Goal: Task Accomplishment & Management: Manage account settings

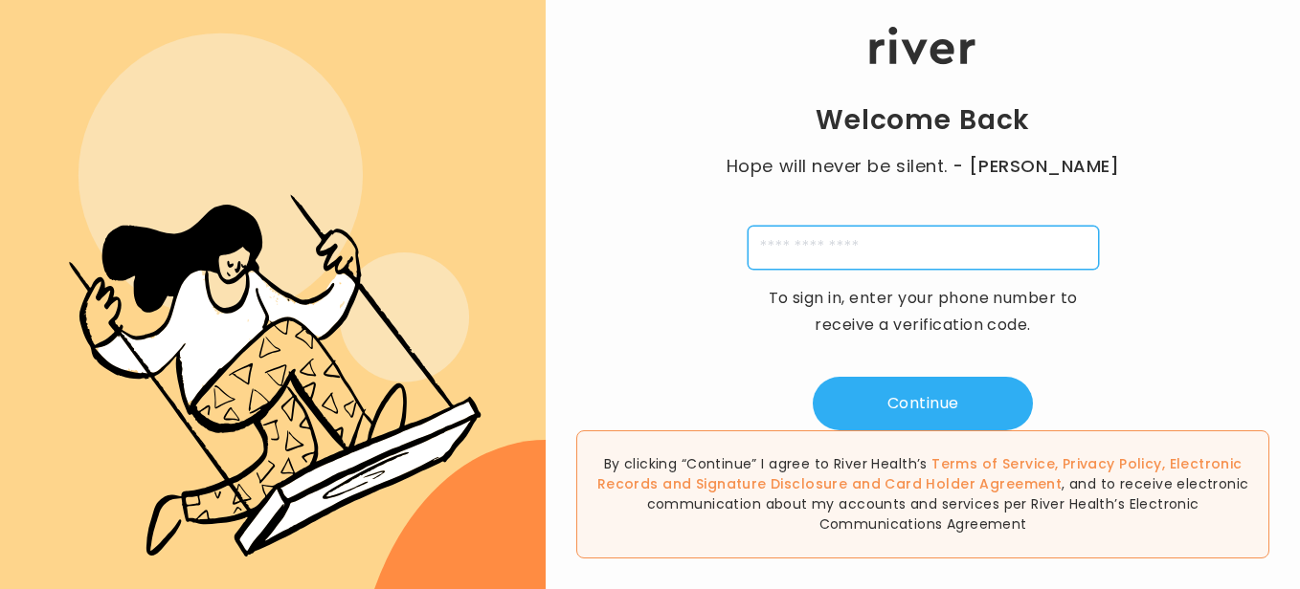
click at [967, 231] on input "tel" at bounding box center [922, 248] width 351 height 44
type input "**********"
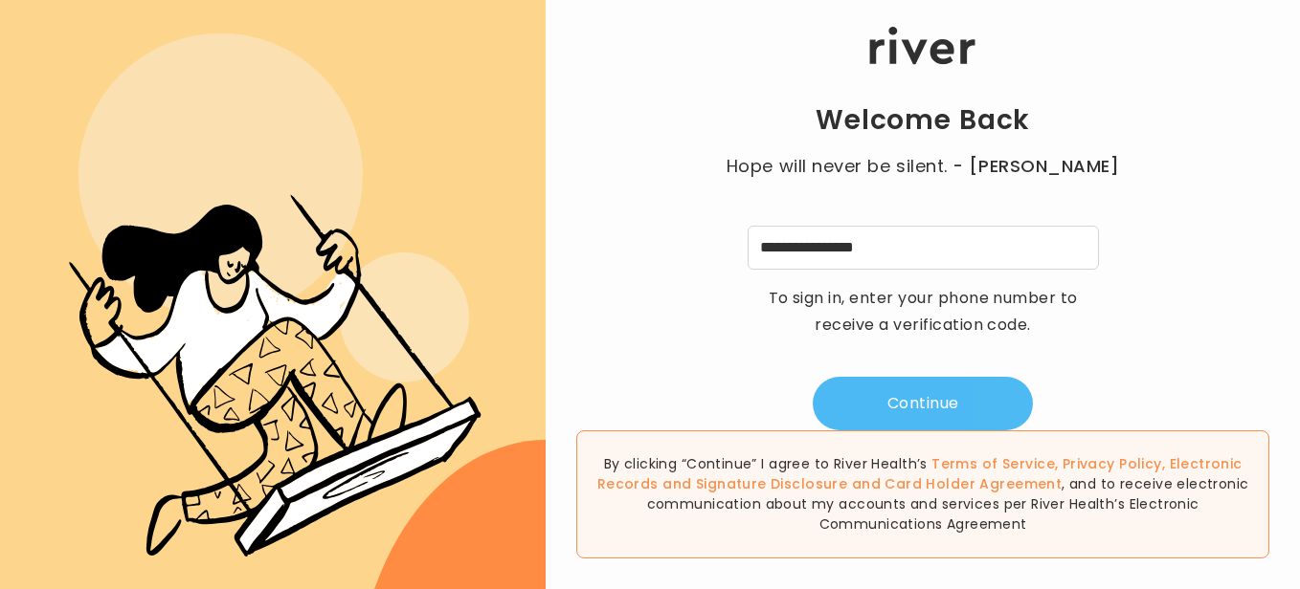
click at [974, 403] on button "Continue" at bounding box center [922, 404] width 220 height 54
type input "*"
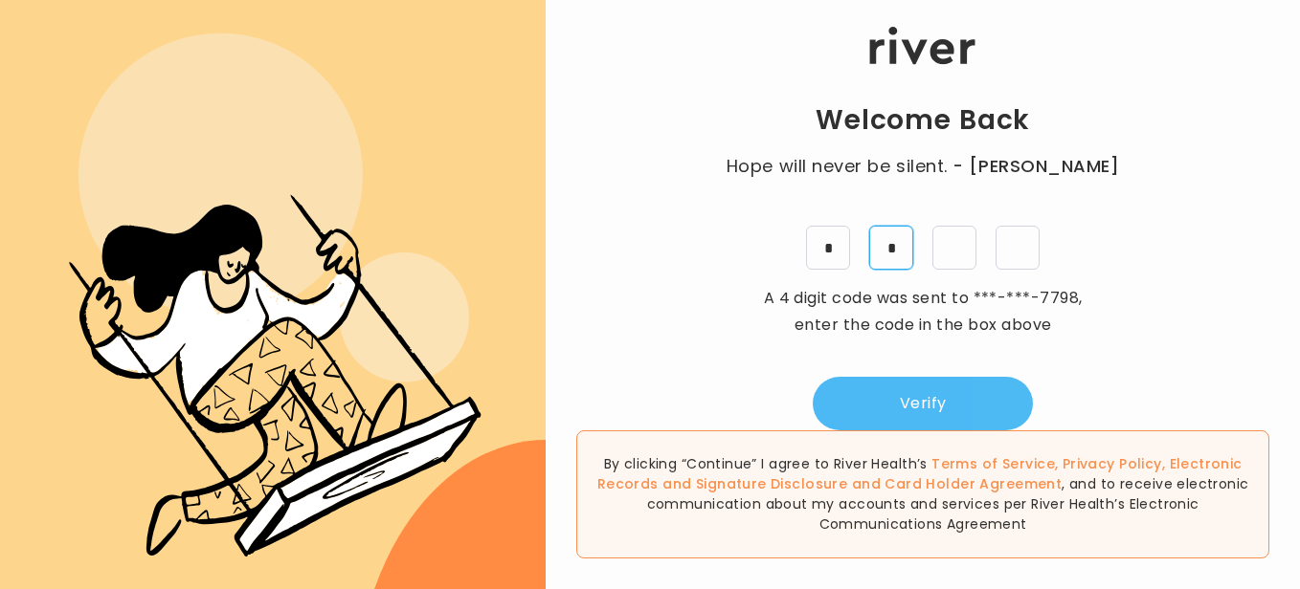
type input "*"
click at [974, 403] on button "Verify" at bounding box center [922, 404] width 220 height 54
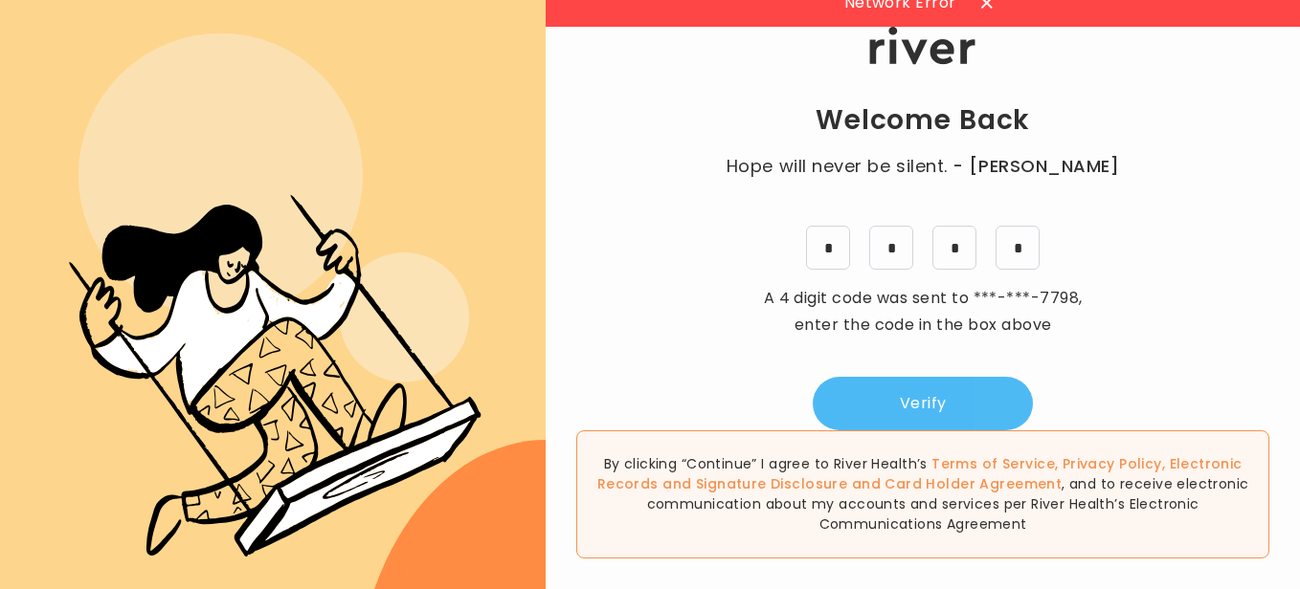
click at [916, 391] on button "Verify" at bounding box center [922, 404] width 220 height 54
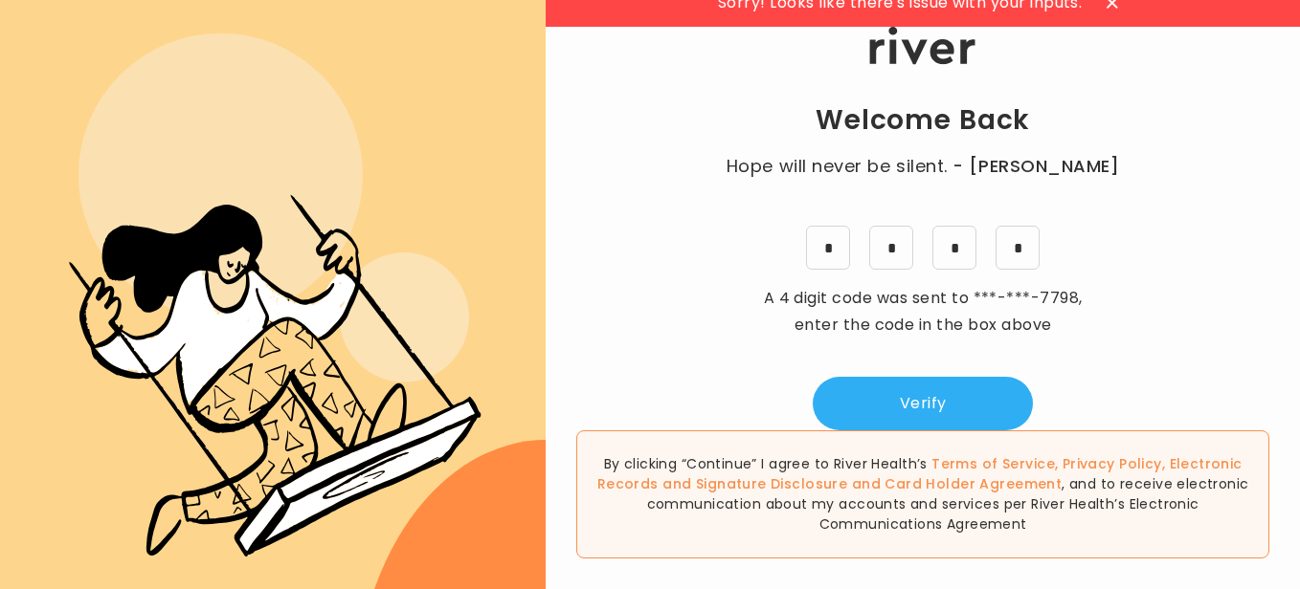
click at [1106, 6] on icon at bounding box center [1111, 2] width 11 height 11
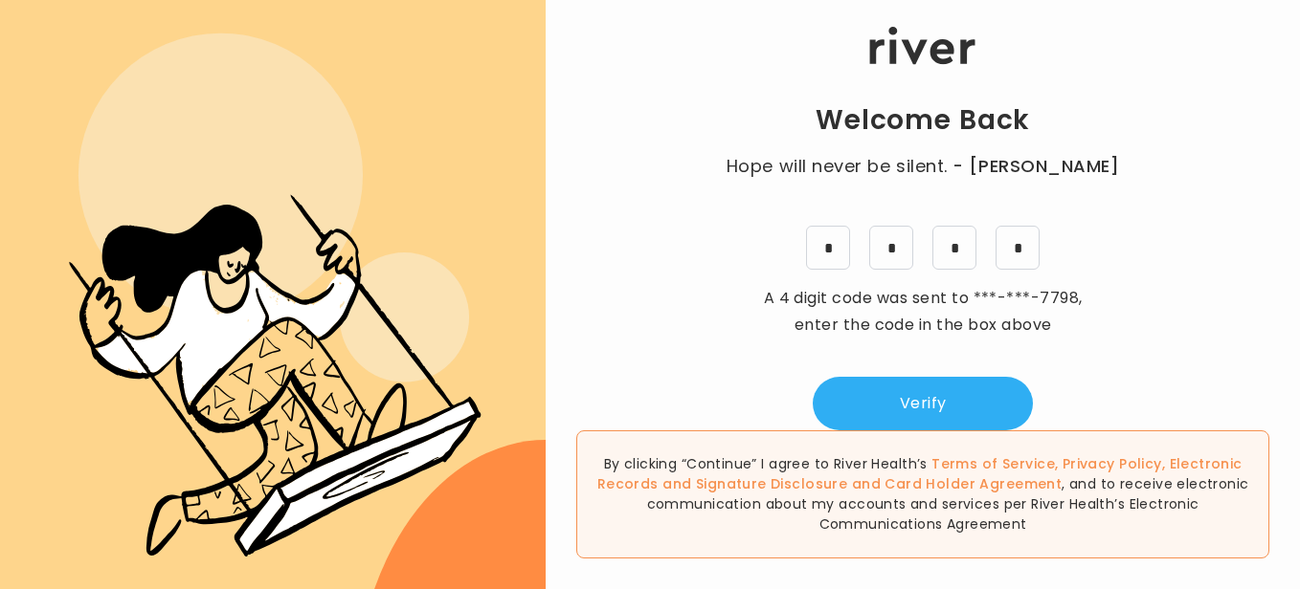
scroll to position [0, 0]
click at [938, 396] on button "Verify" at bounding box center [922, 404] width 220 height 54
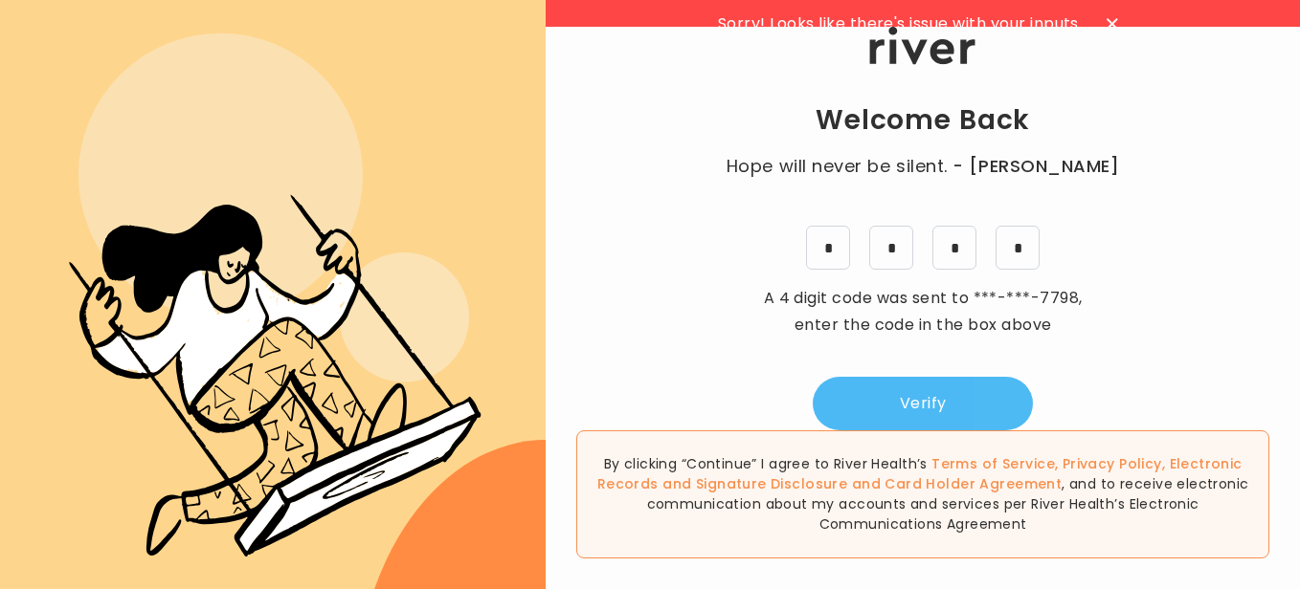
scroll to position [21, 0]
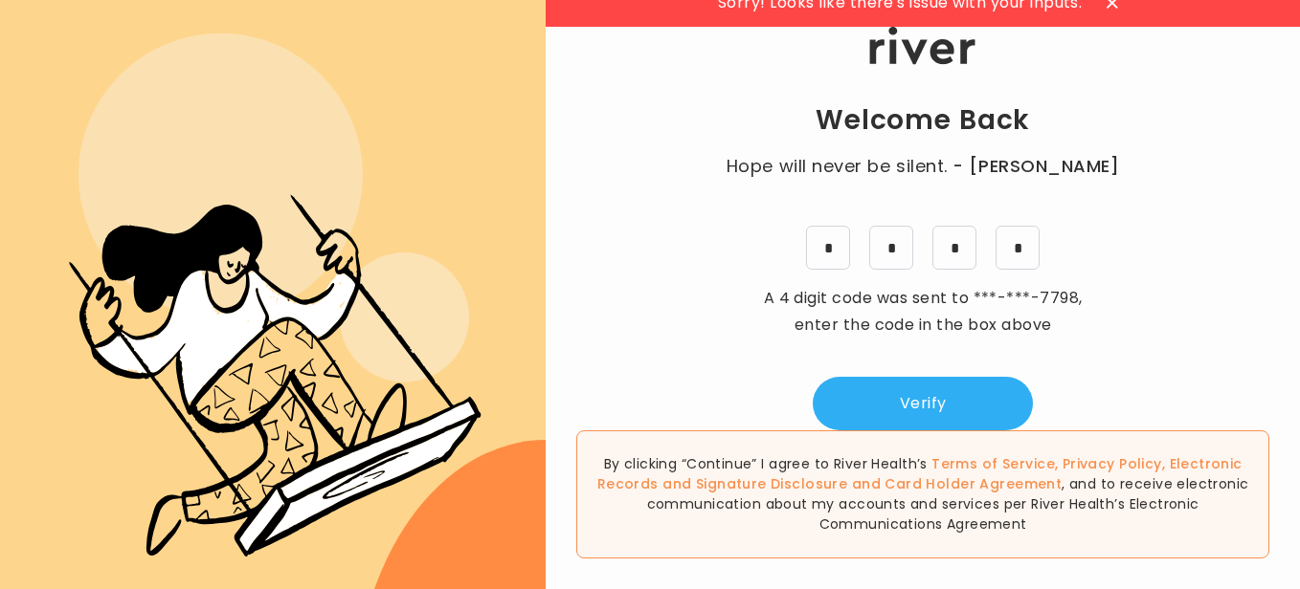
click at [1108, 3] on icon at bounding box center [1111, 2] width 11 height 11
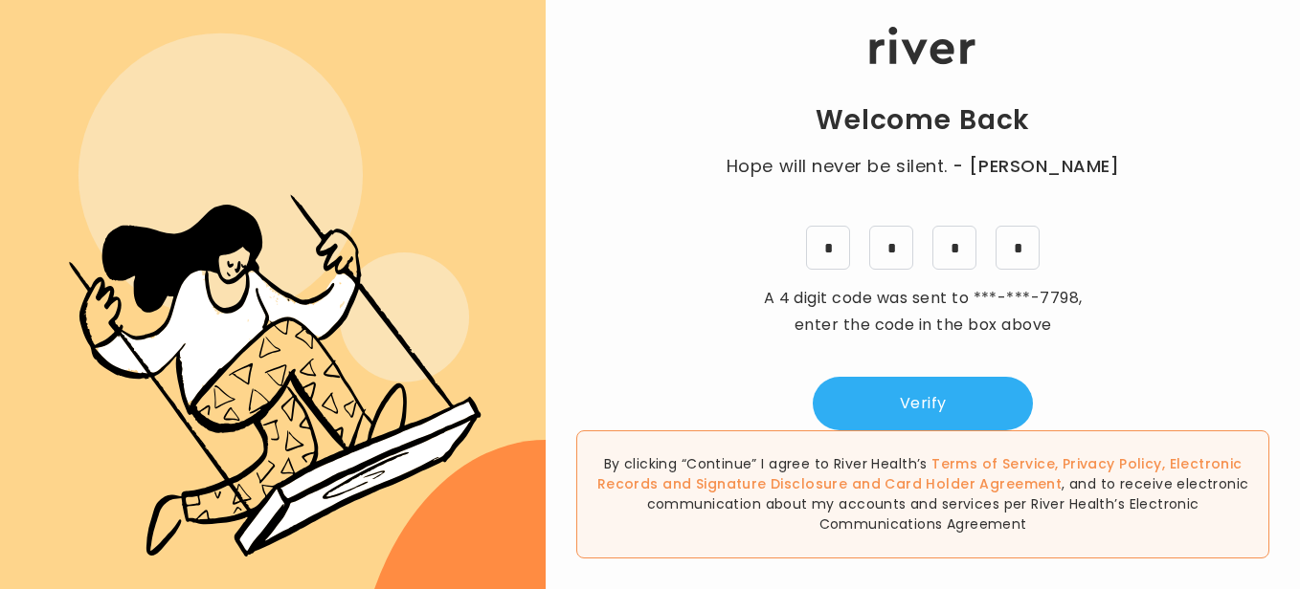
scroll to position [0, 0]
click at [916, 403] on button "Verify" at bounding box center [922, 404] width 220 height 54
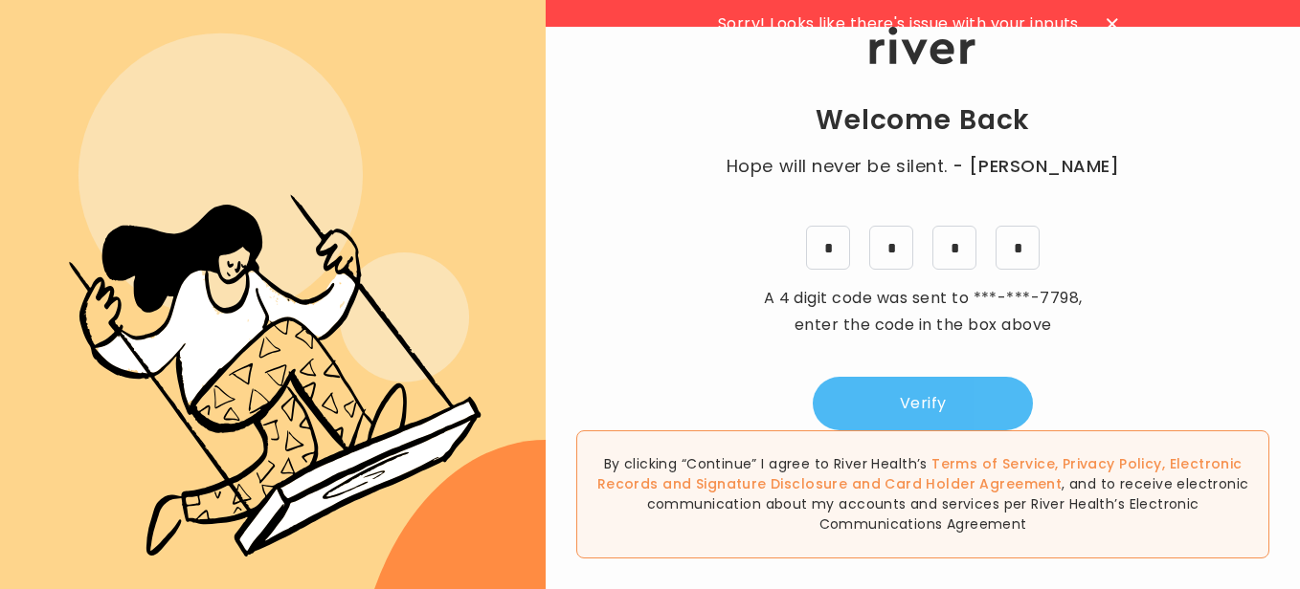
scroll to position [21, 0]
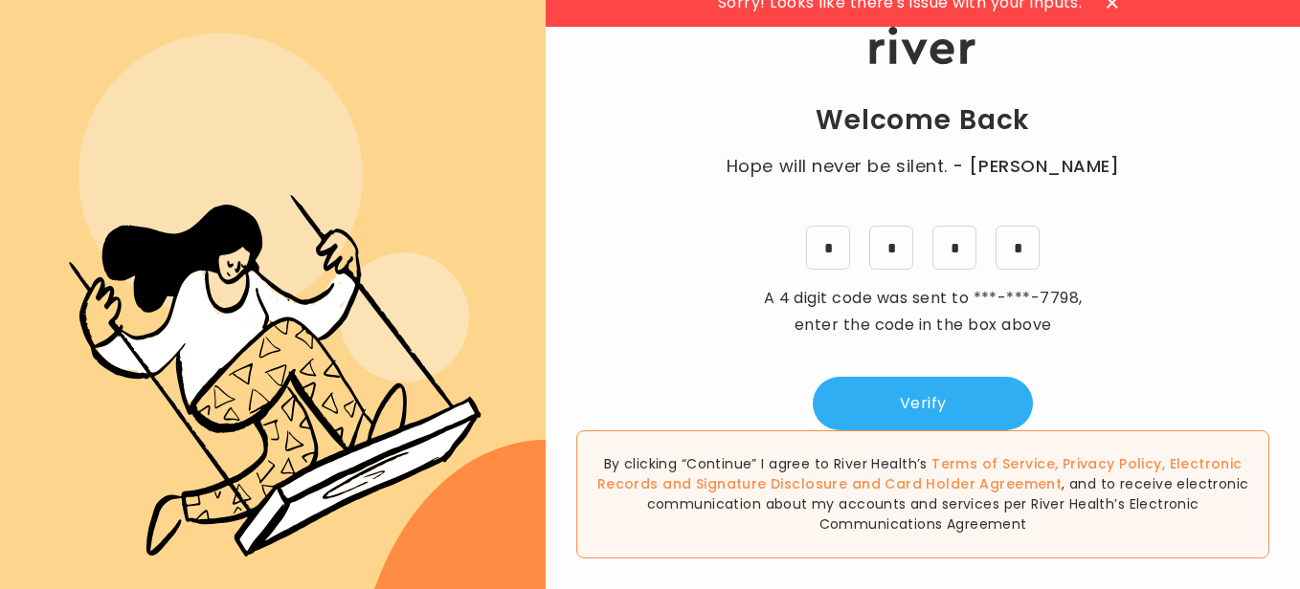
click at [1109, 8] on icon at bounding box center [1111, 2] width 11 height 11
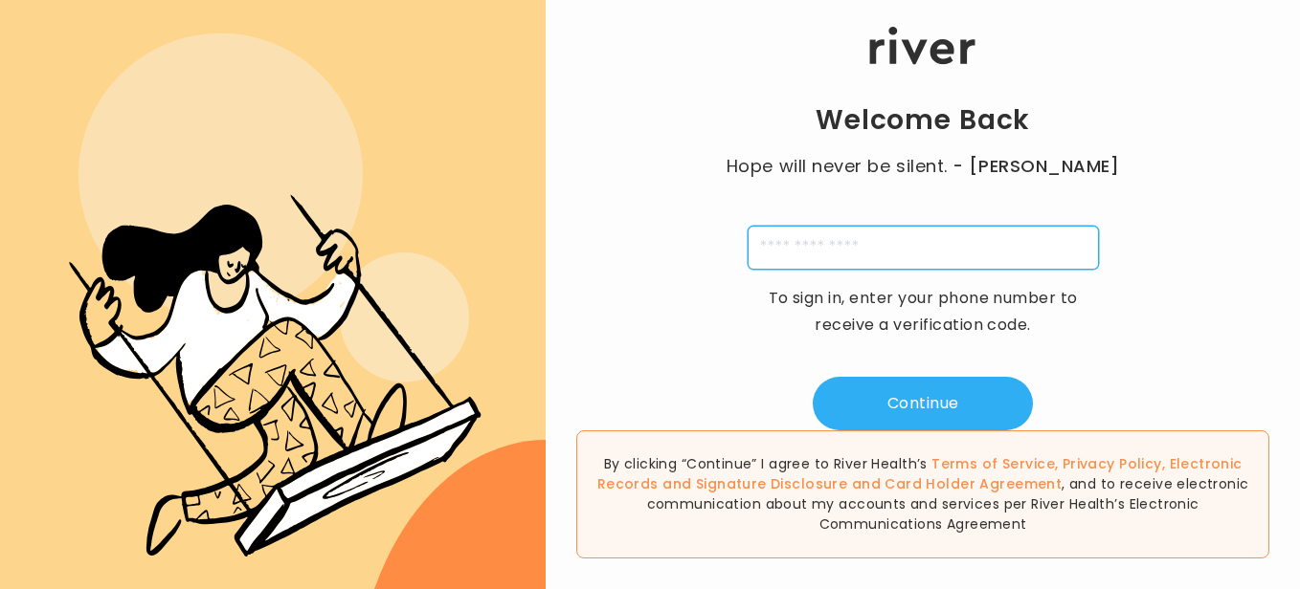
click at [821, 245] on input "tel" at bounding box center [922, 248] width 351 height 44
click at [860, 246] on input "**********" at bounding box center [922, 248] width 351 height 44
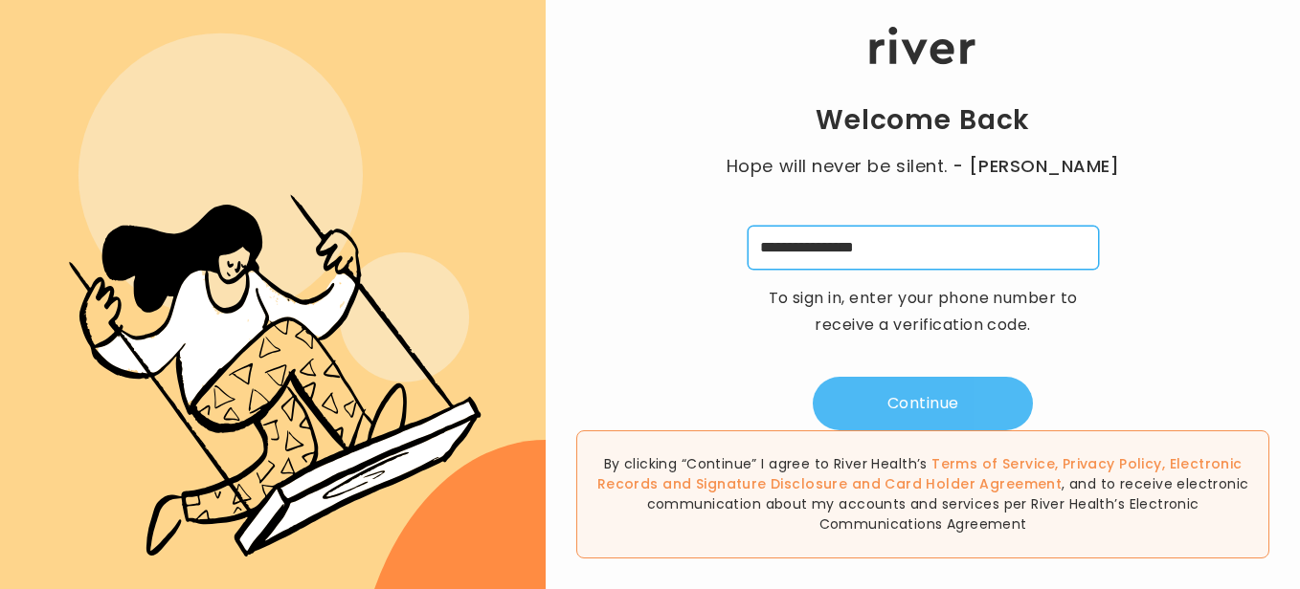
type input "**********"
click at [916, 408] on button "Continue" at bounding box center [922, 404] width 220 height 54
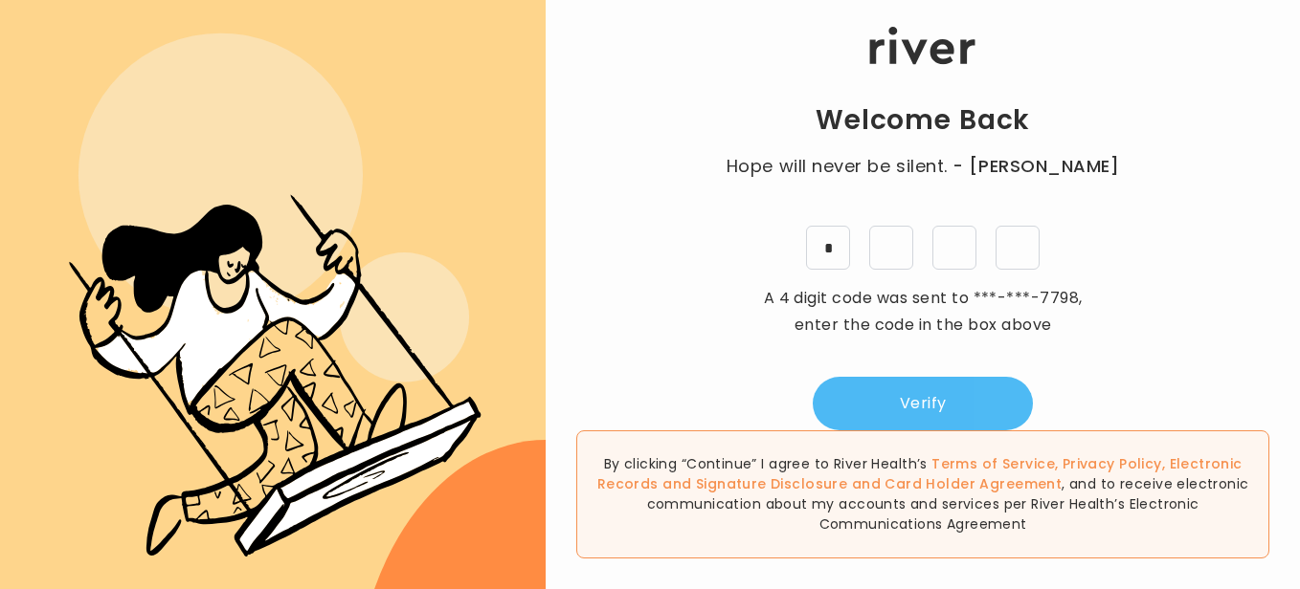
type input "*"
click at [915, 401] on button "Verify" at bounding box center [922, 404] width 220 height 54
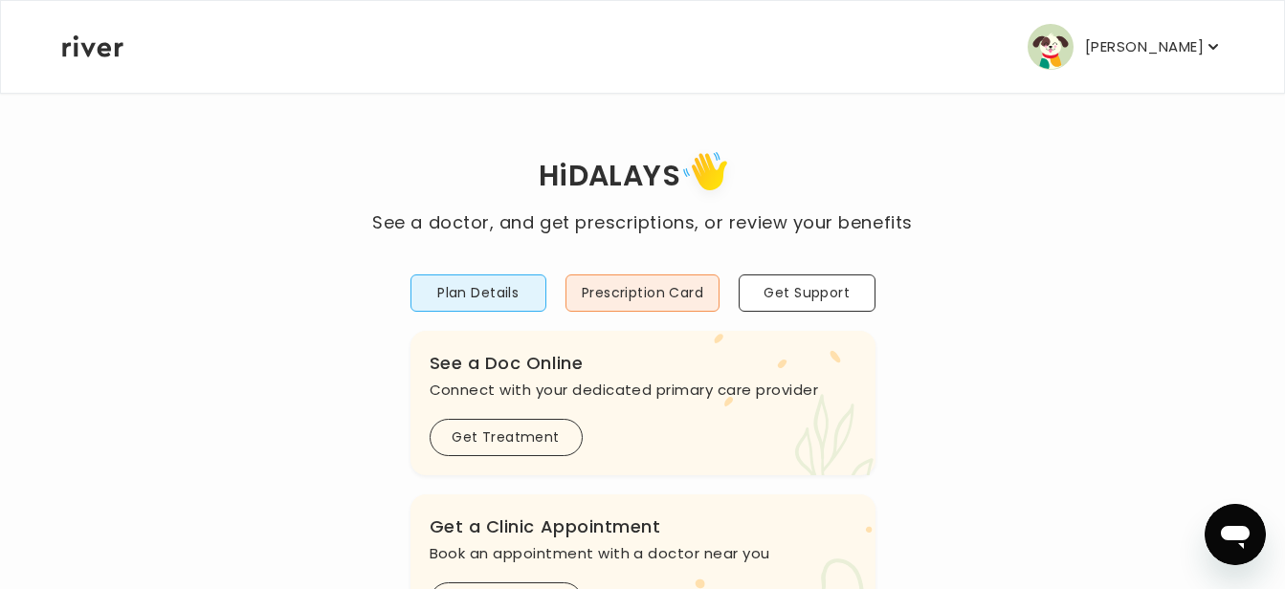
click at [1070, 39] on button "[PERSON_NAME]" at bounding box center [1125, 47] width 195 height 46
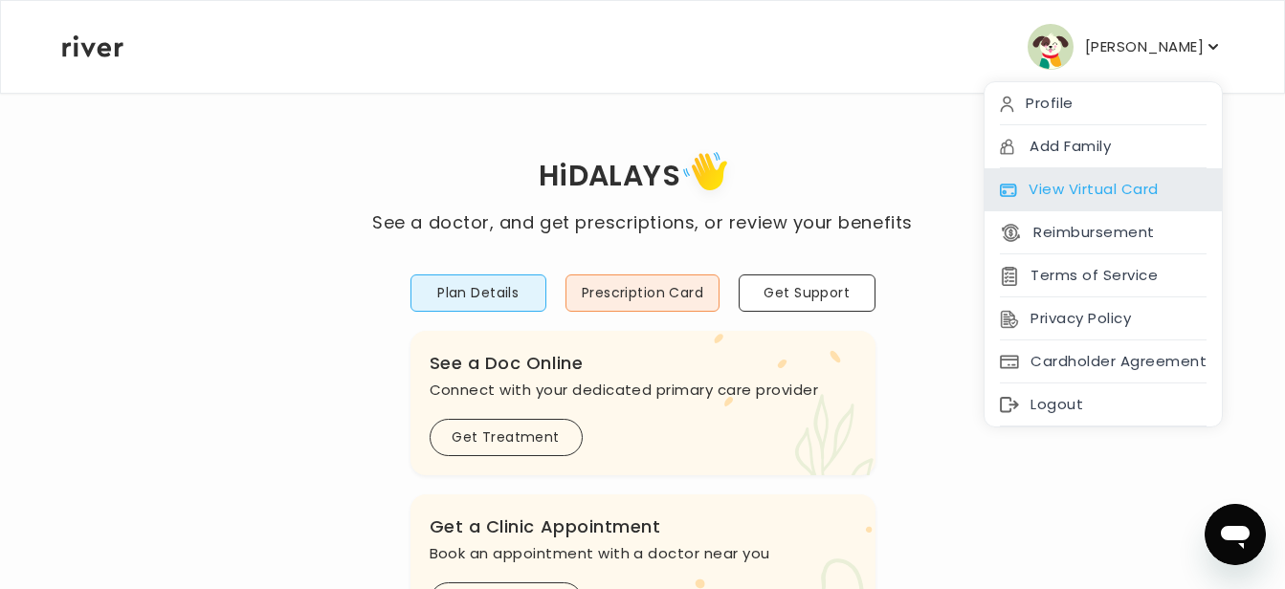
click at [1097, 192] on div "View Virtual Card" at bounding box center [1103, 189] width 237 height 43
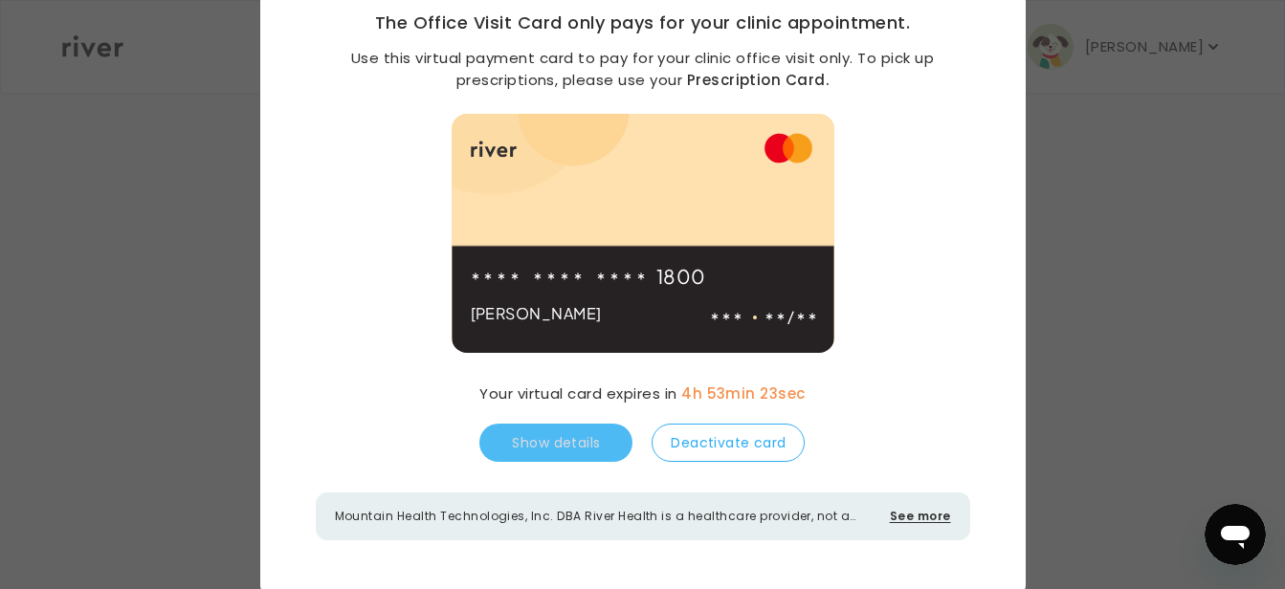
scroll to position [166, 0]
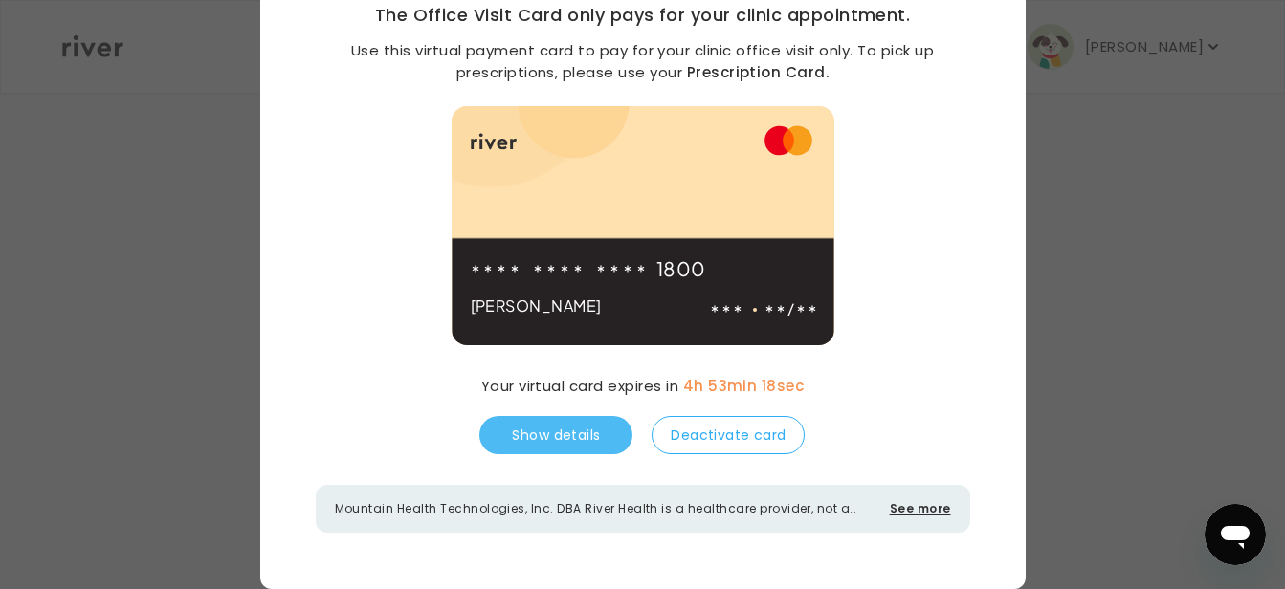
click at [608, 444] on button "Show details" at bounding box center [555, 435] width 153 height 38
click at [605, 444] on button "Hide details" at bounding box center [555, 435] width 153 height 38
click at [917, 509] on button "See more" at bounding box center [920, 508] width 61 height 17
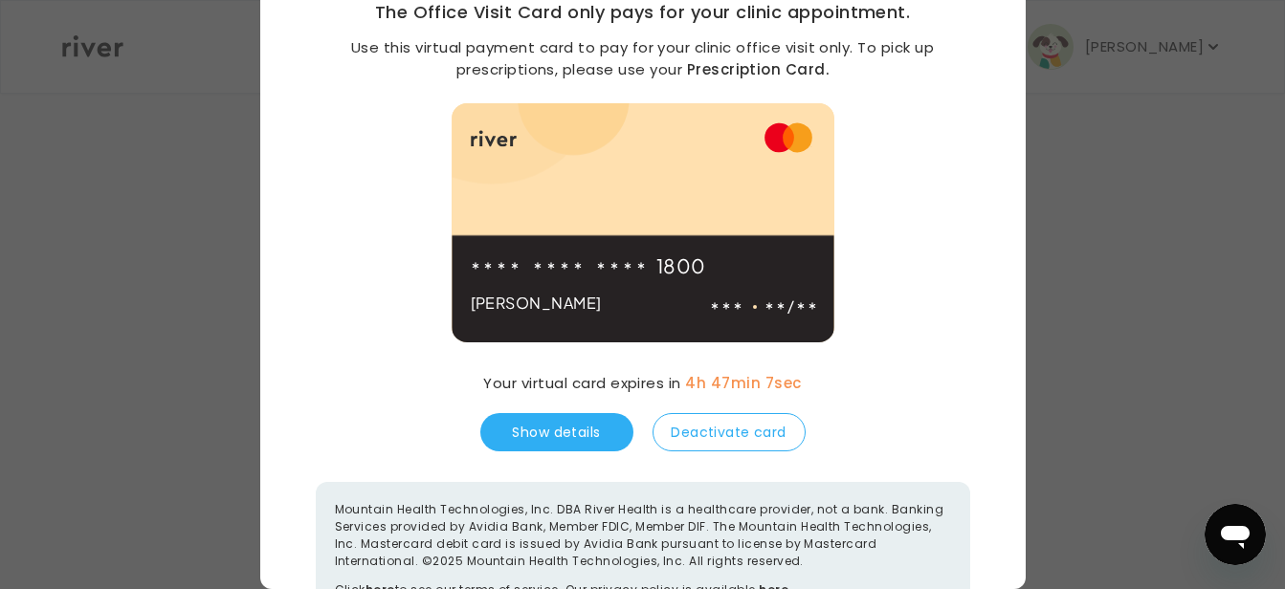
scroll to position [0, 0]
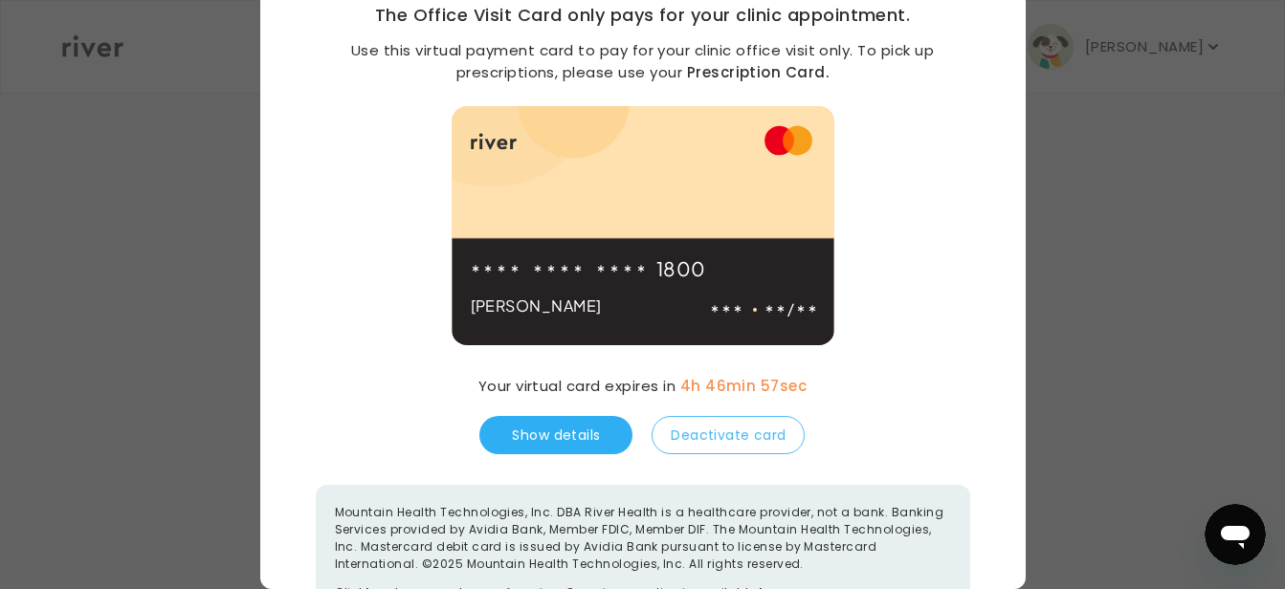
click at [745, 433] on button "Deactivate card" at bounding box center [728, 435] width 153 height 38
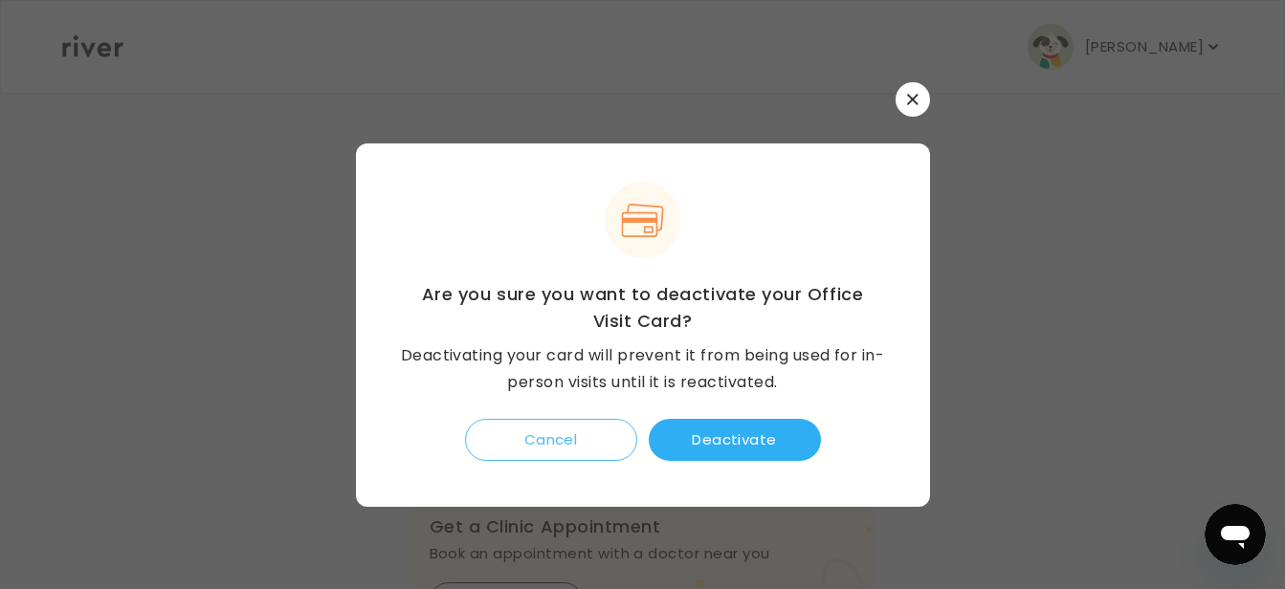
click at [523, 443] on button "Cancel" at bounding box center [551, 440] width 172 height 42
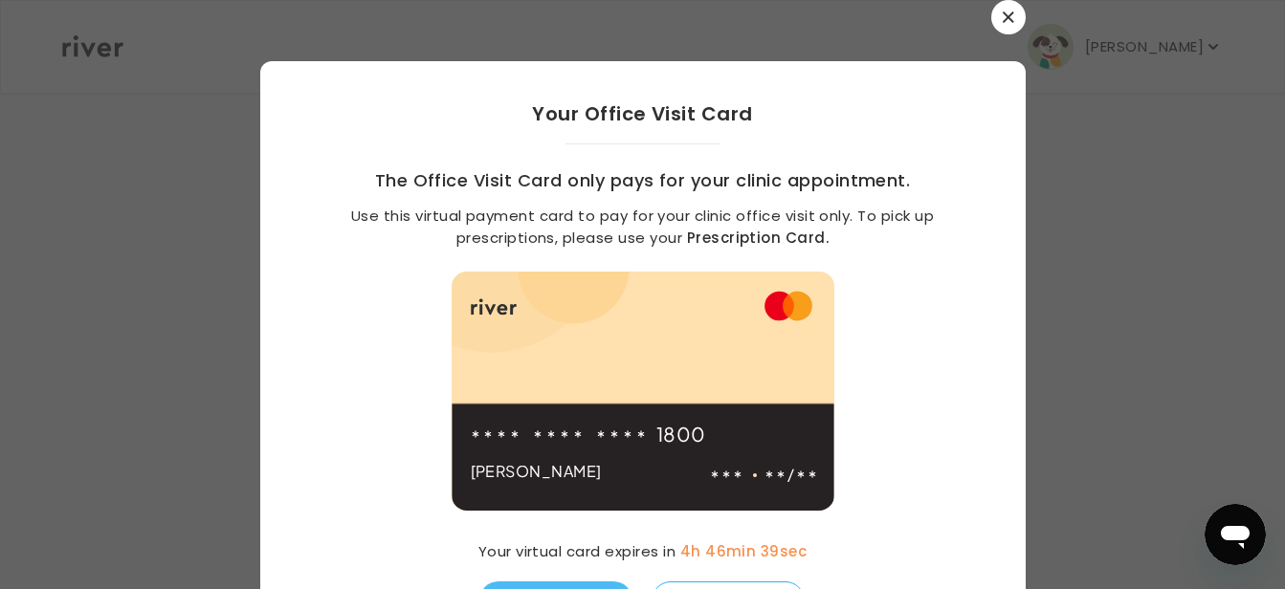
click at [1003, 20] on icon "button" at bounding box center [1008, 16] width 11 height 11
